Goal: Task Accomplishment & Management: Complete application form

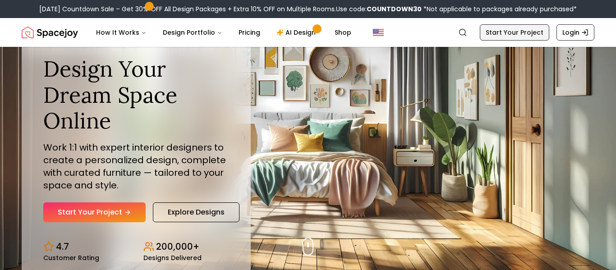
click at [535, 32] on link "Start Your Project" at bounding box center [514, 32] width 69 height 16
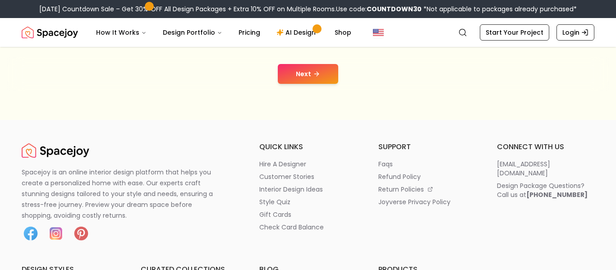
scroll to position [207, 0]
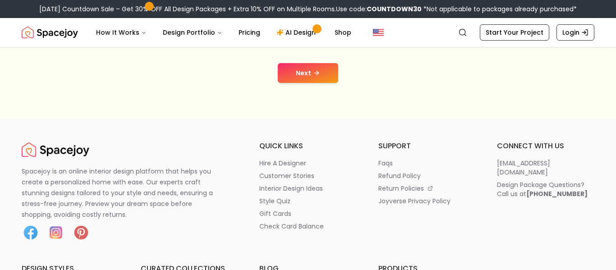
click at [329, 74] on button "Next" at bounding box center [308, 73] width 60 height 20
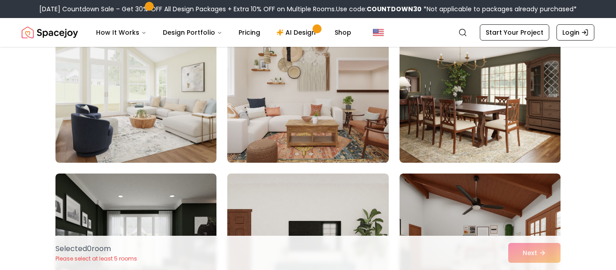
scroll to position [106, 0]
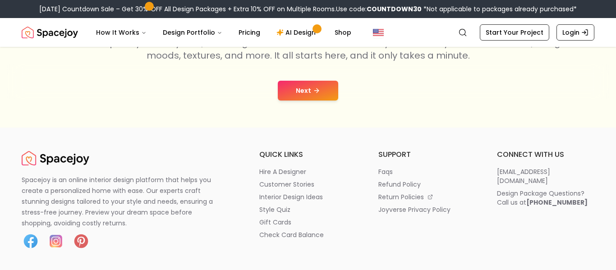
scroll to position [207, 0]
